Goal: Navigation & Orientation: Understand site structure

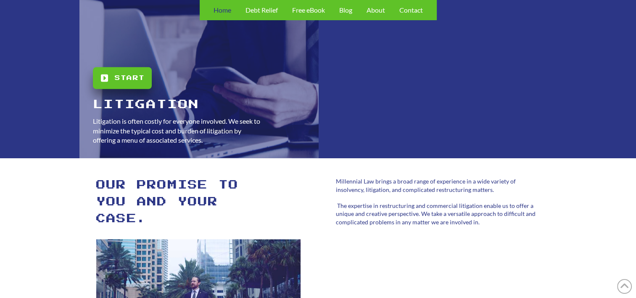
scroll to position [1555, 0]
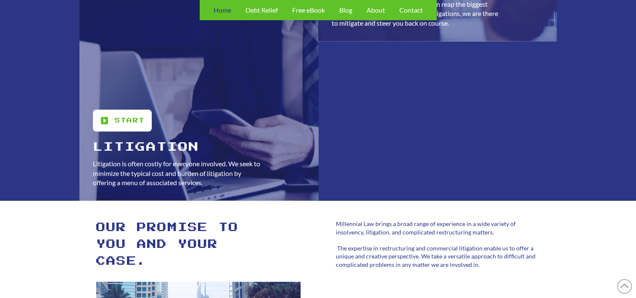
click at [124, 125] on span "Start" at bounding box center [130, 120] width 30 height 10
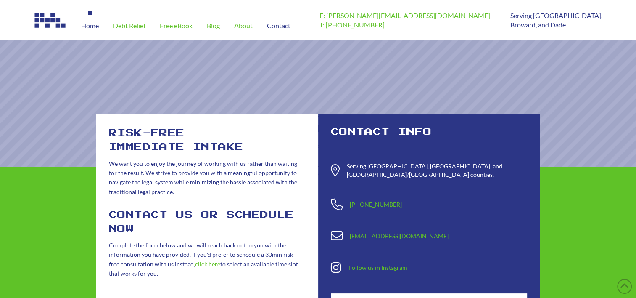
click at [87, 25] on span "Home" at bounding box center [90, 25] width 18 height 7
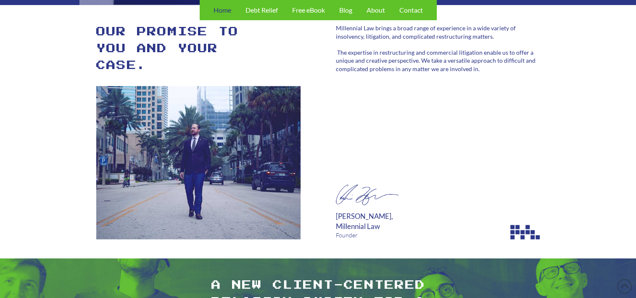
scroll to position [1808, 0]
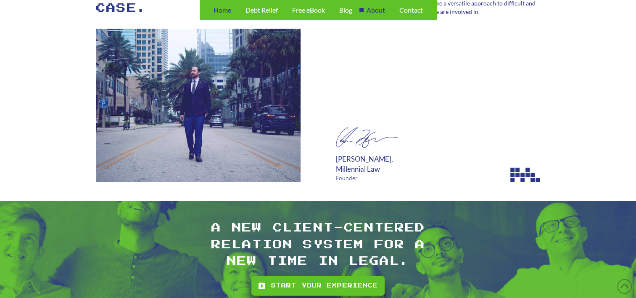
click at [373, 8] on span "About" at bounding box center [376, 10] width 18 height 7
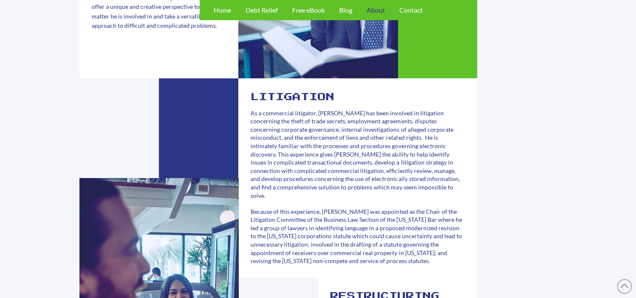
scroll to position [294, 0]
